Goal: Navigation & Orientation: Find specific page/section

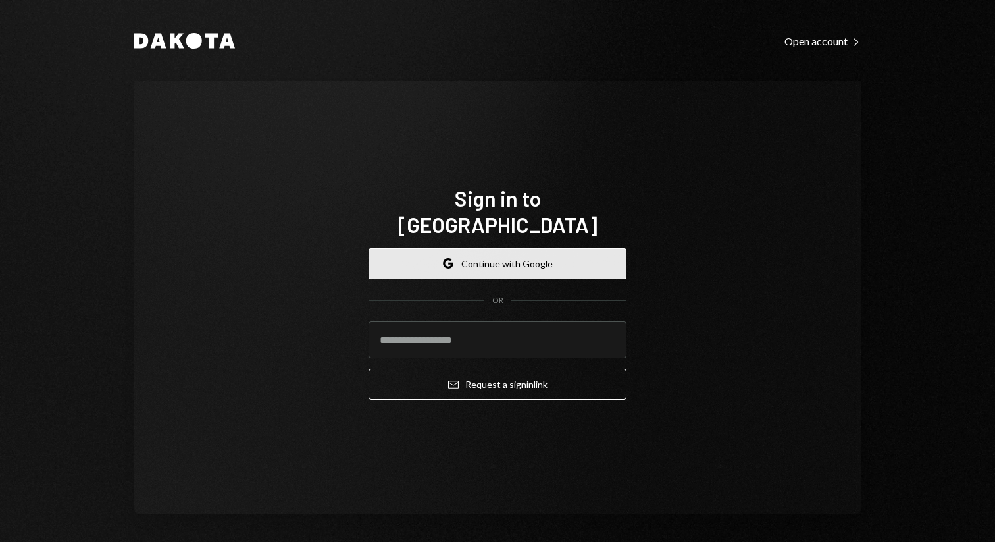
click at [470, 250] on button "Google Continue with Google" at bounding box center [498, 263] width 258 height 31
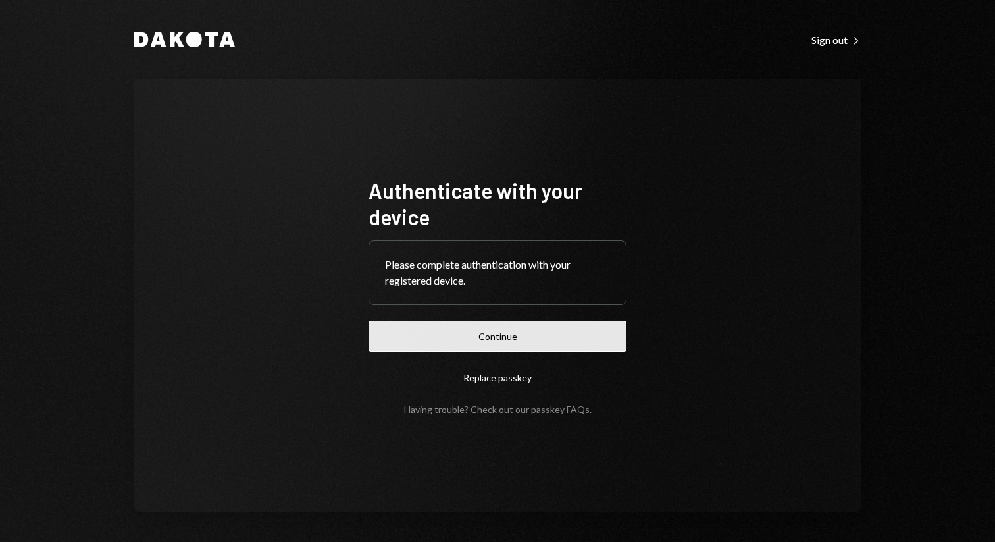
click at [492, 328] on button "Continue" at bounding box center [498, 336] width 258 height 31
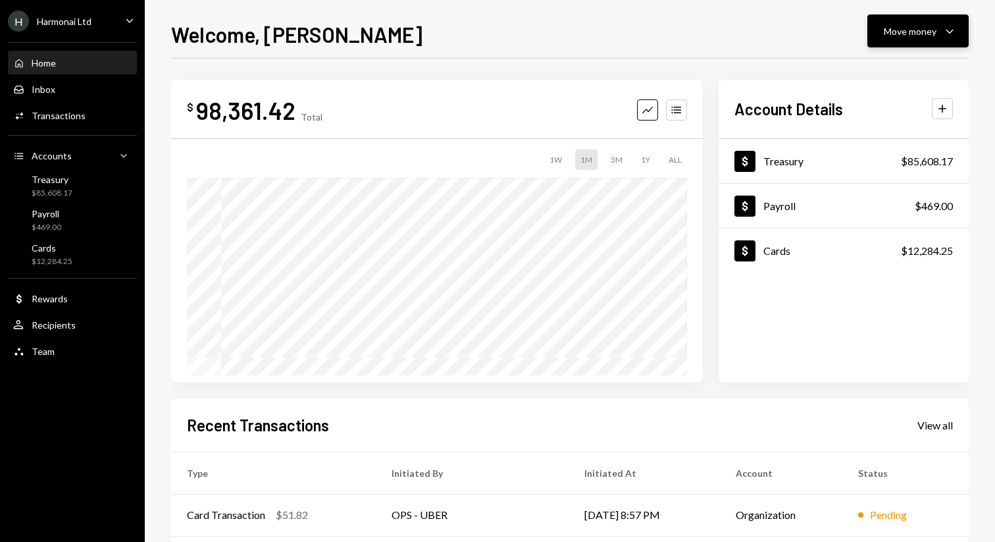
click at [943, 33] on icon "Caret Down" at bounding box center [950, 31] width 16 height 16
click at [783, 249] on div "Cards" at bounding box center [777, 250] width 27 height 13
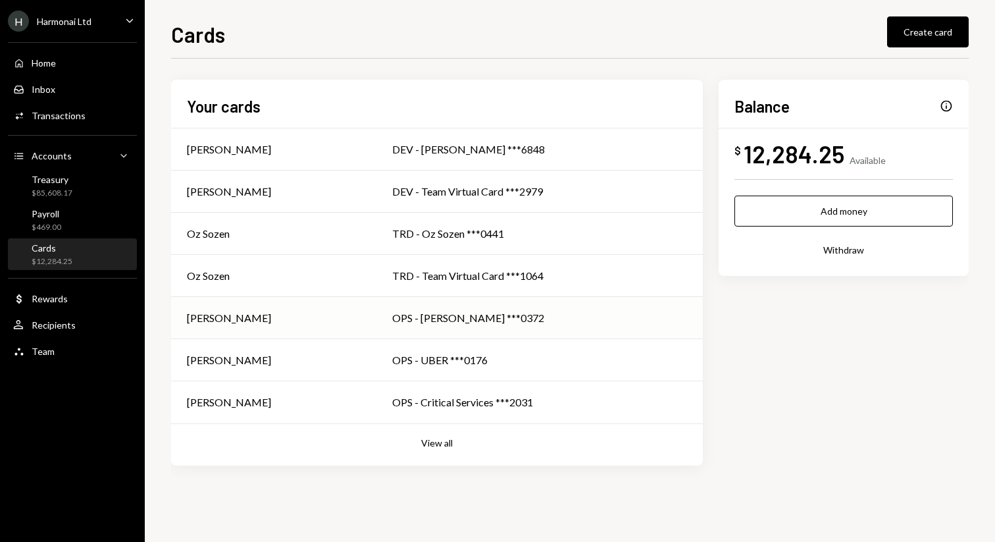
click at [419, 326] on td "OPS - [PERSON_NAME] ***0372" at bounding box center [540, 318] width 327 height 42
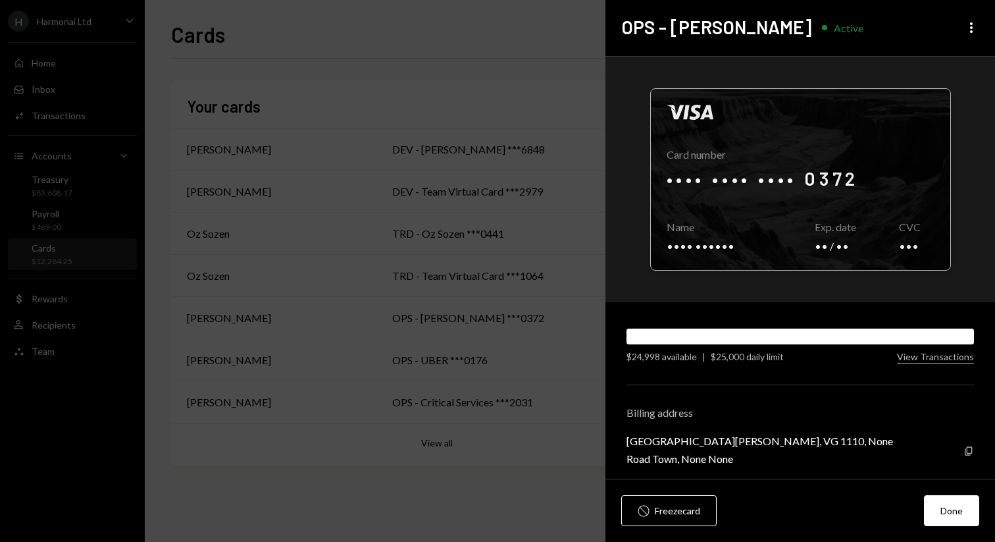
click at [785, 175] on div at bounding box center [801, 179] width 300 height 181
